Goal: Task Accomplishment & Management: Manage account settings

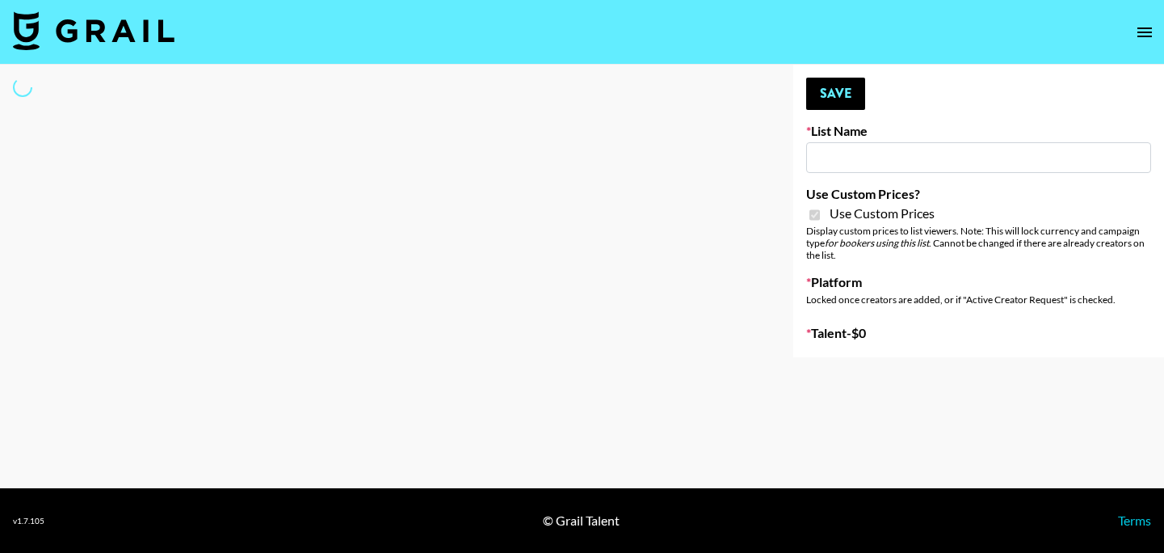
type input "Hetras"
checkbox input "true"
select select "Brand"
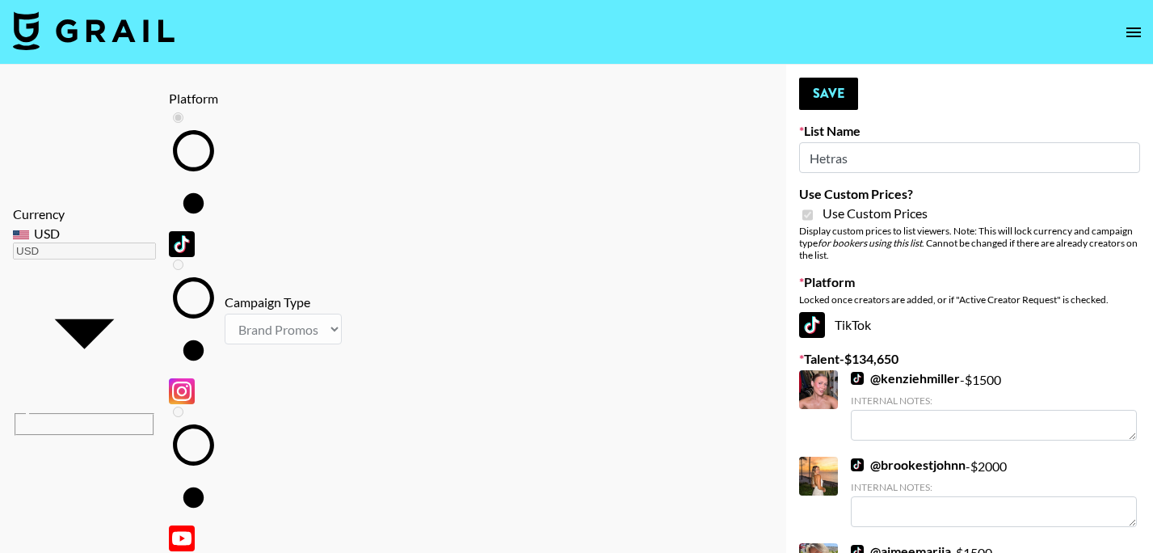
type input "dylantroes"
checkbox input "true"
type input "10000"
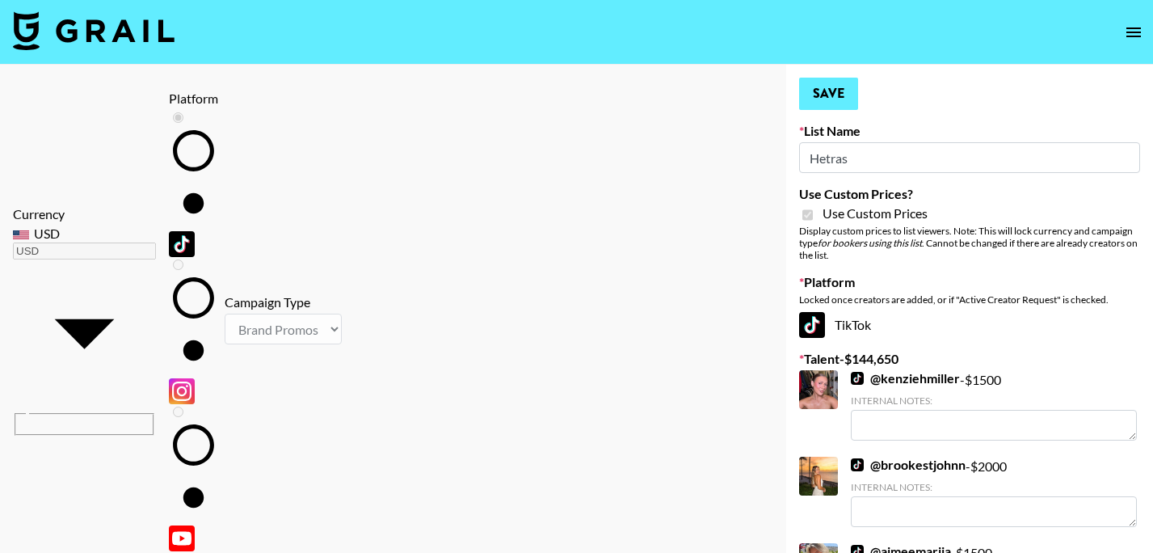
click at [819, 90] on button "Save" at bounding box center [828, 94] width 59 height 32
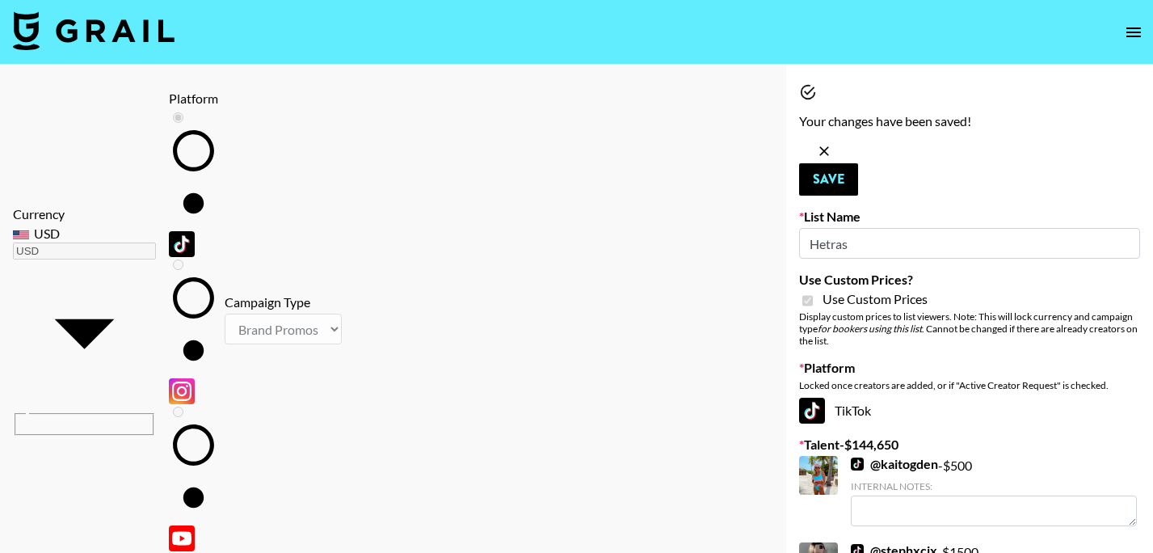
type input "skerbie"
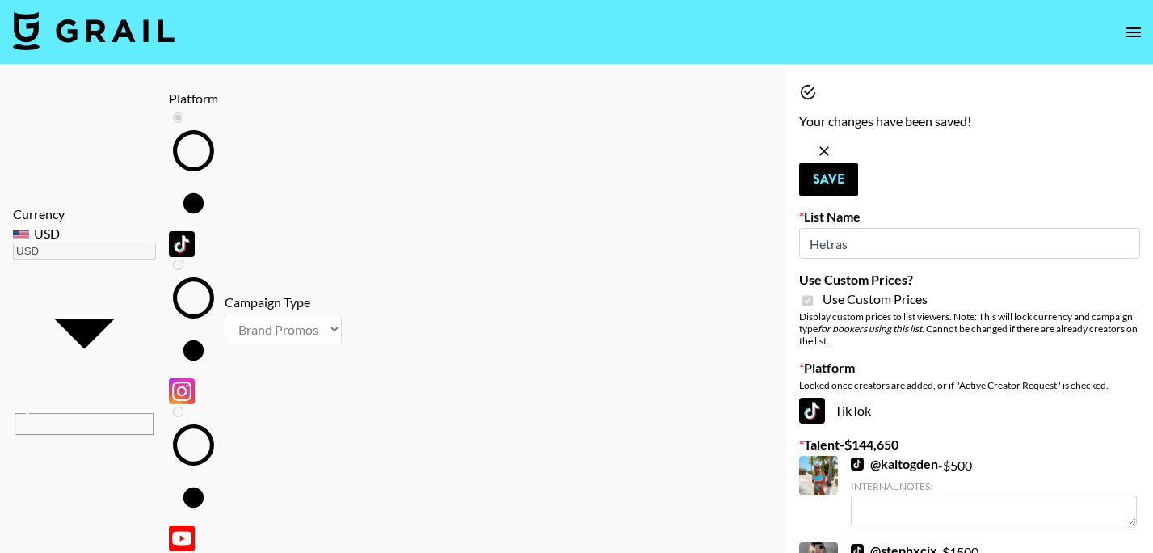
checkbox input "true"
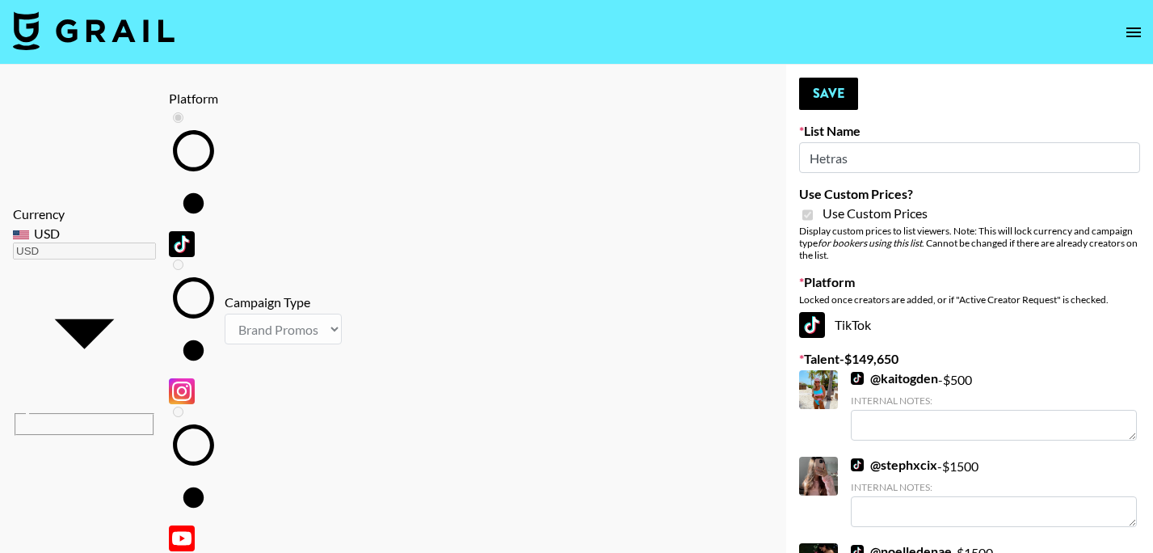
type input "5000"
click at [832, 100] on button "Save" at bounding box center [828, 94] width 59 height 32
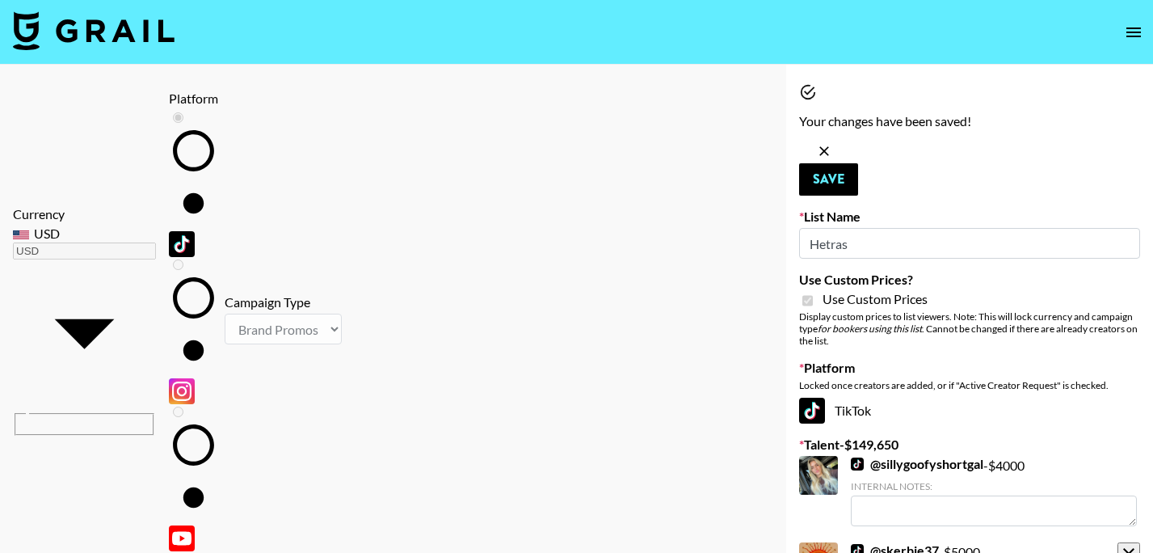
type input "endome"
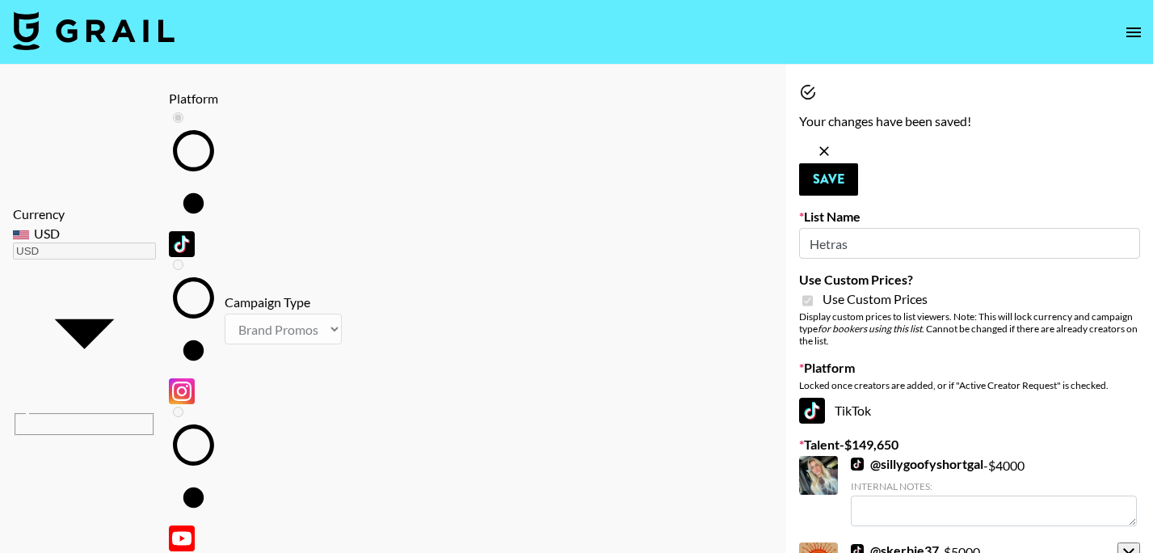
checkbox input "true"
type input "1600"
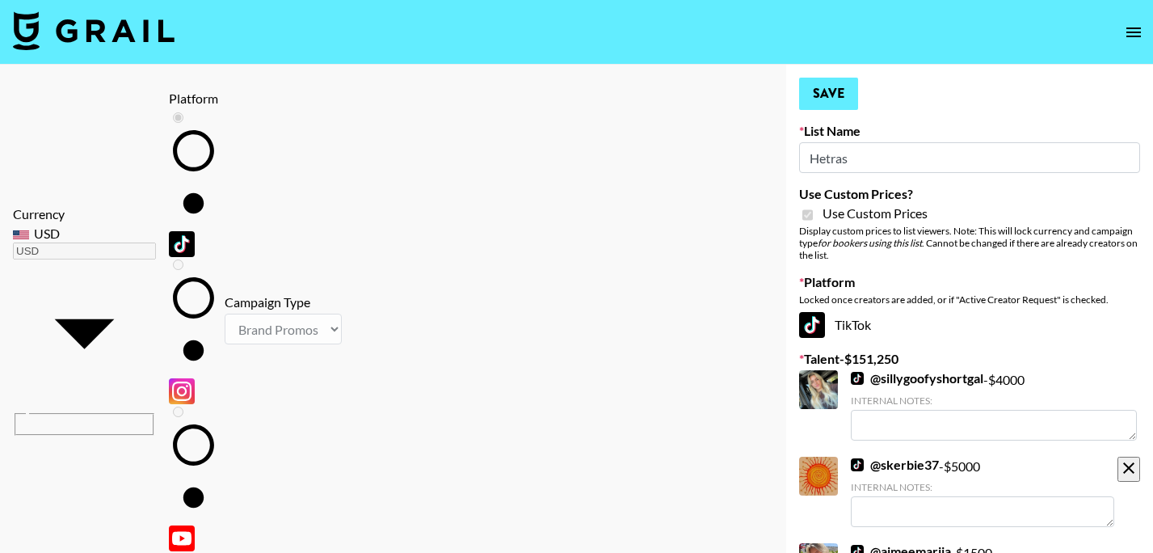
click at [812, 94] on button "Save" at bounding box center [828, 94] width 59 height 32
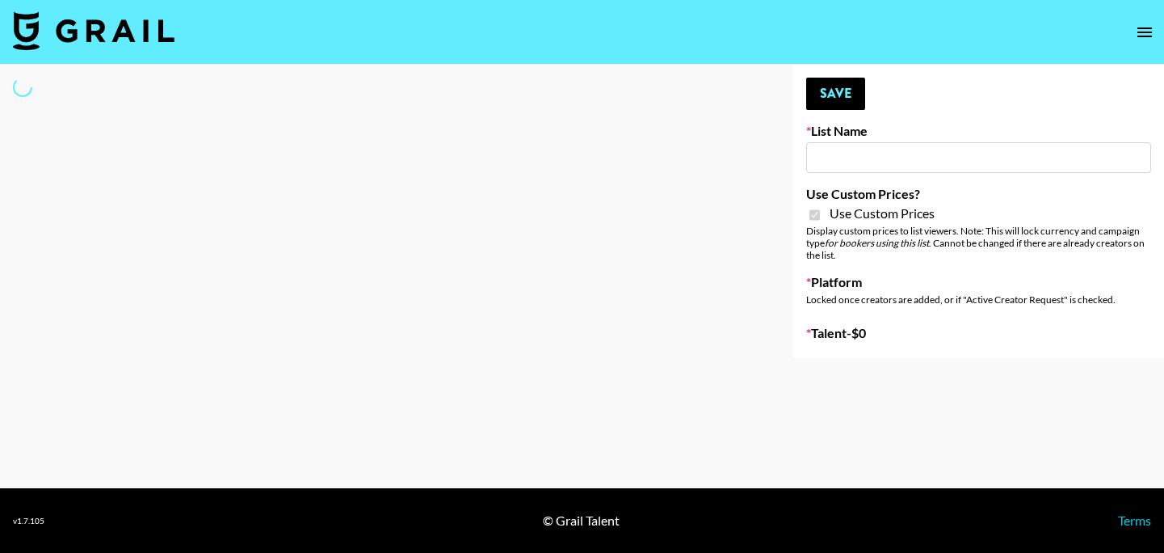
type input "Hetras"
checkbox input "true"
